Goal: Register for event/course

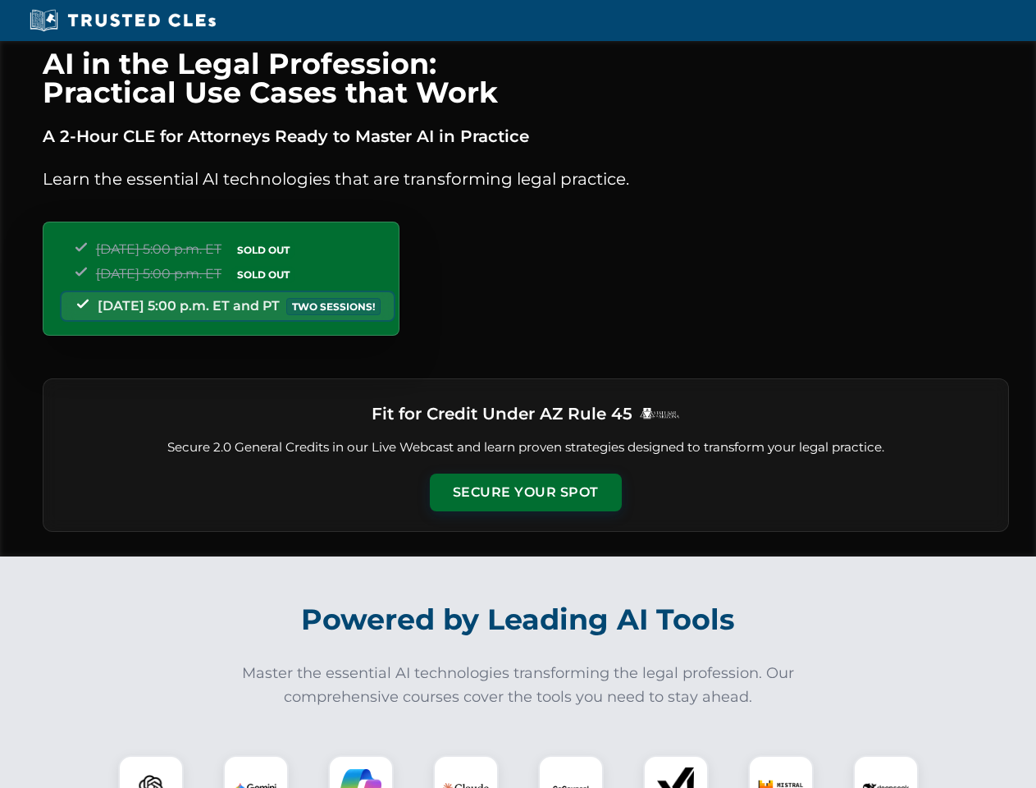
click at [525, 492] on button "Secure Your Spot" at bounding box center [526, 492] width 192 height 38
click at [151, 771] on img at bounding box center [151, 788] width 48 height 48
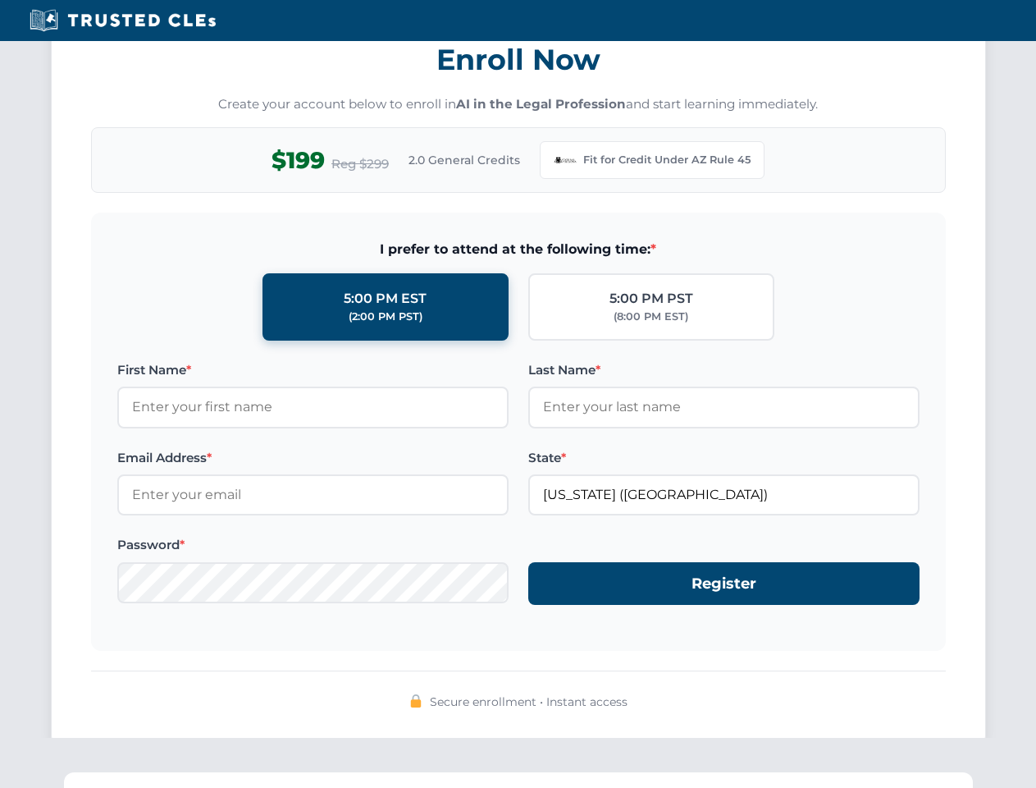
scroll to position [1599, 0]
